Goal: Entertainment & Leisure: Consume media (video, audio)

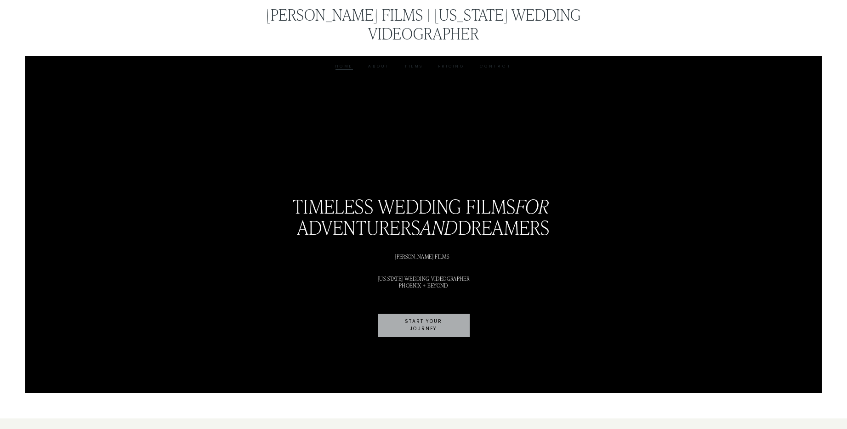
click at [438, 35] on div "[PERSON_NAME] Films | [US_STATE] Wedding Videographer Home About Films Pricing …" at bounding box center [423, 37] width 398 height 65
click at [461, 63] on link "Pricing" at bounding box center [452, 66] width 26 height 7
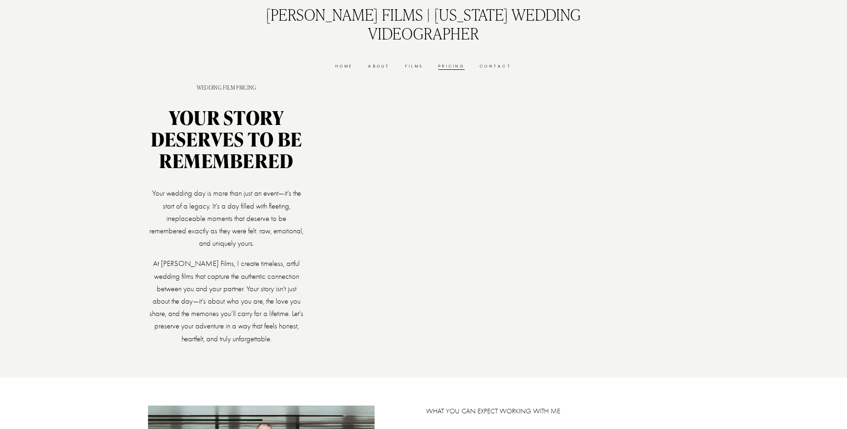
click at [413, 63] on link "Films" at bounding box center [415, 66] width 18 height 7
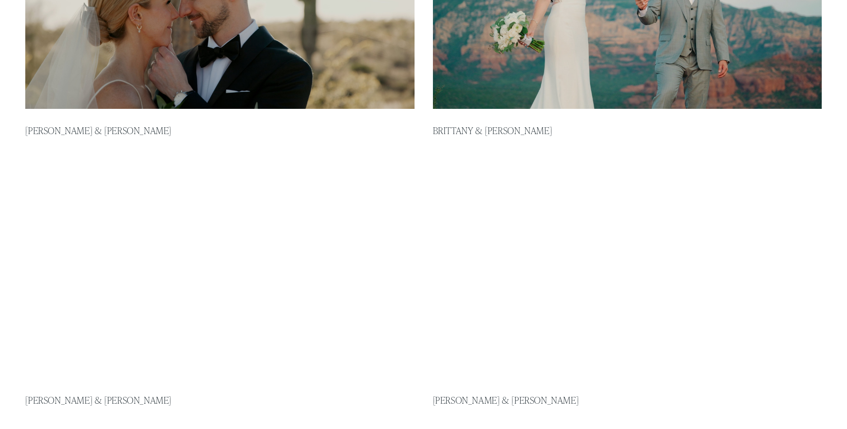
scroll to position [631, 0]
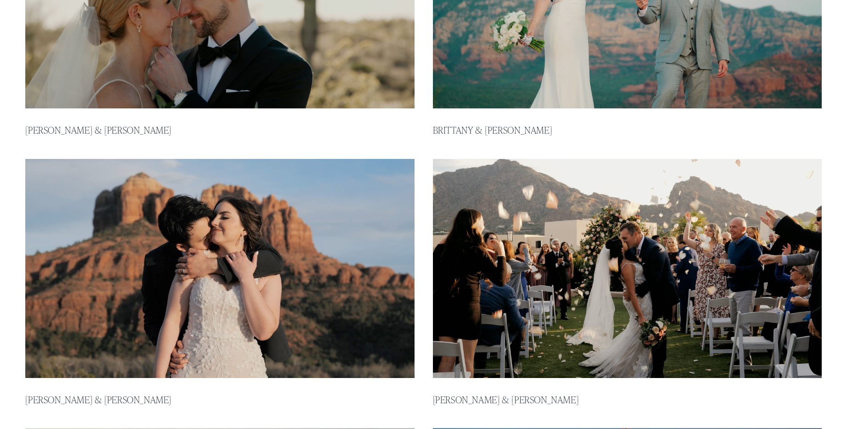
click at [580, 243] on img at bounding box center [627, 269] width 393 height 222
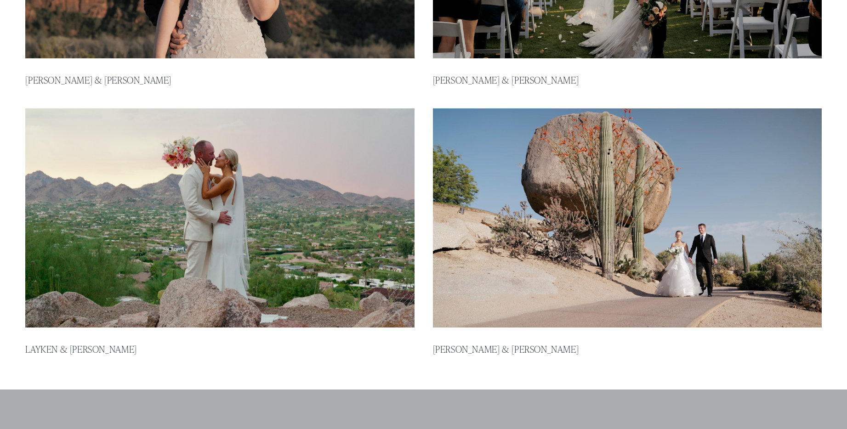
click at [226, 206] on img at bounding box center [219, 219] width 393 height 222
type input "*"
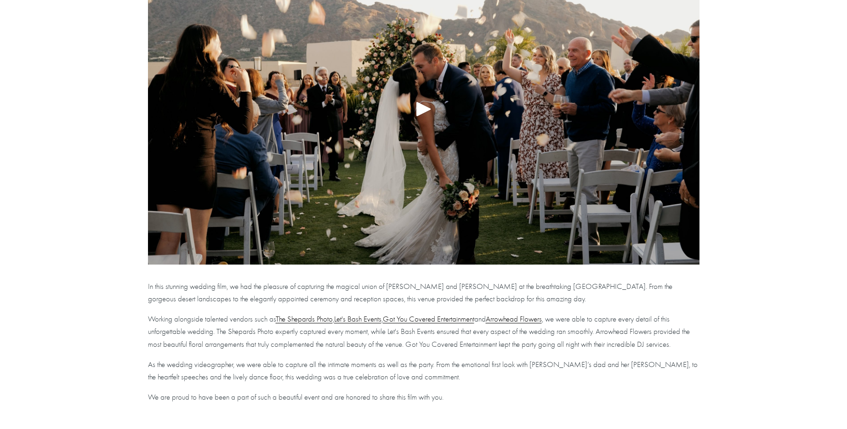
scroll to position [176, 0]
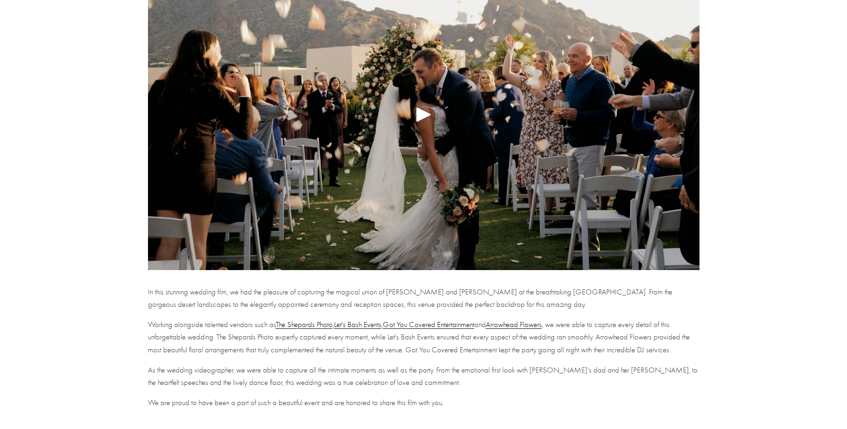
click at [419, 120] on div "Play" at bounding box center [424, 114] width 22 height 22
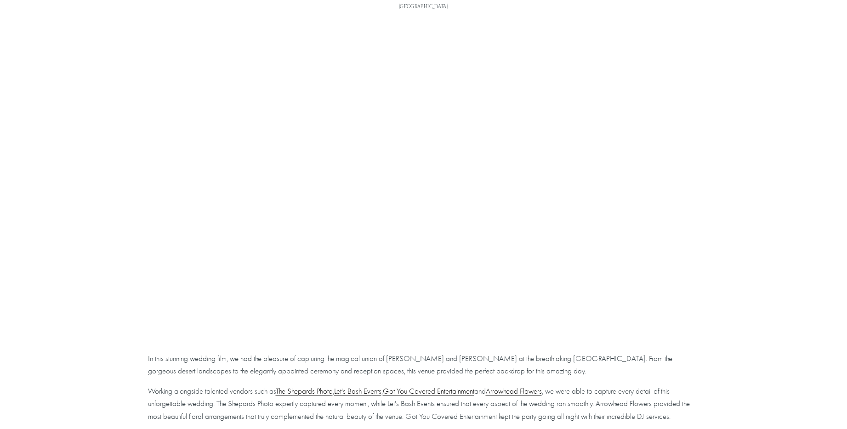
scroll to position [106, 0]
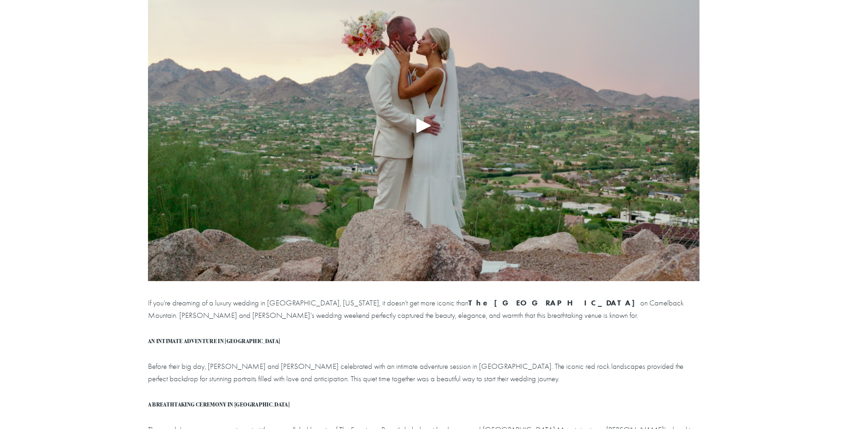
scroll to position [144, 0]
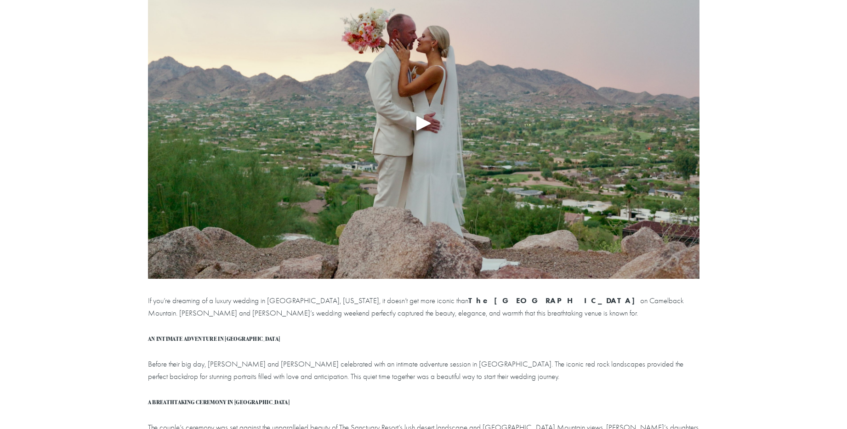
click at [399, 136] on div at bounding box center [424, 123] width 552 height 312
